Goal: Book appointment/travel/reservation

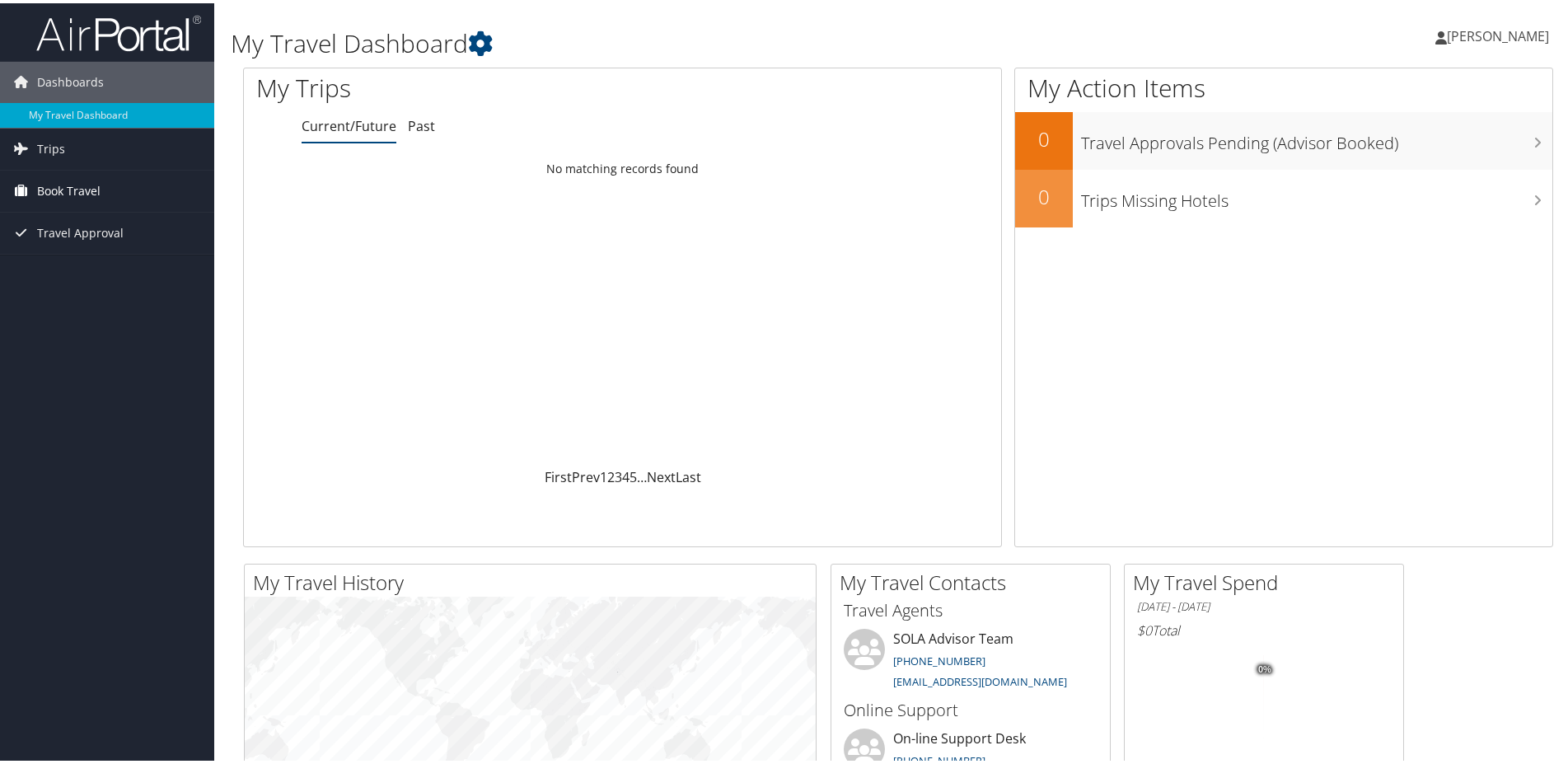
click at [73, 189] on span "Book Travel" at bounding box center [69, 188] width 64 height 41
click at [115, 239] on link "Book/Manage Online Trips" at bounding box center [107, 245] width 214 height 25
